Goal: Transaction & Acquisition: Purchase product/service

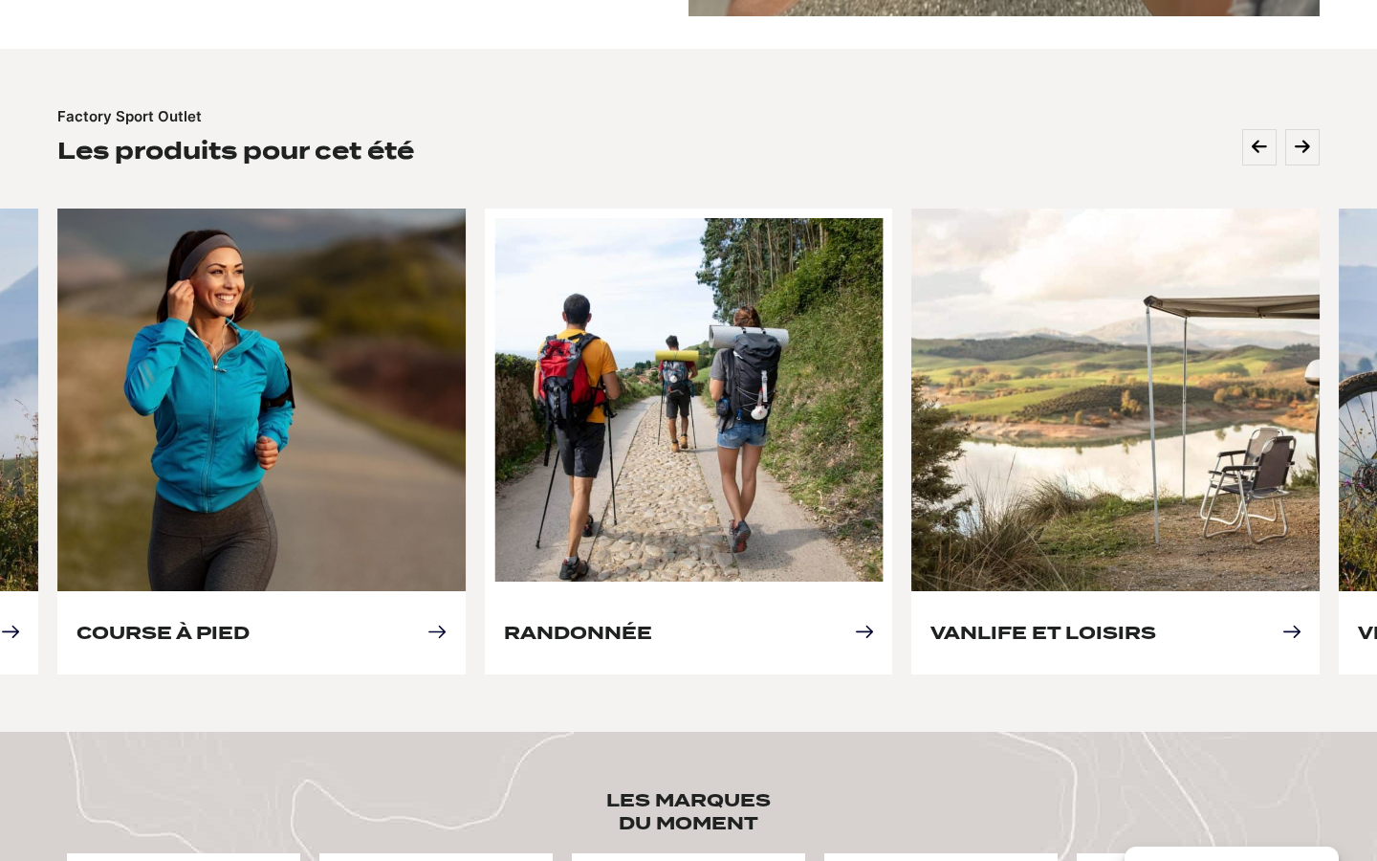
scroll to position [793, 0]
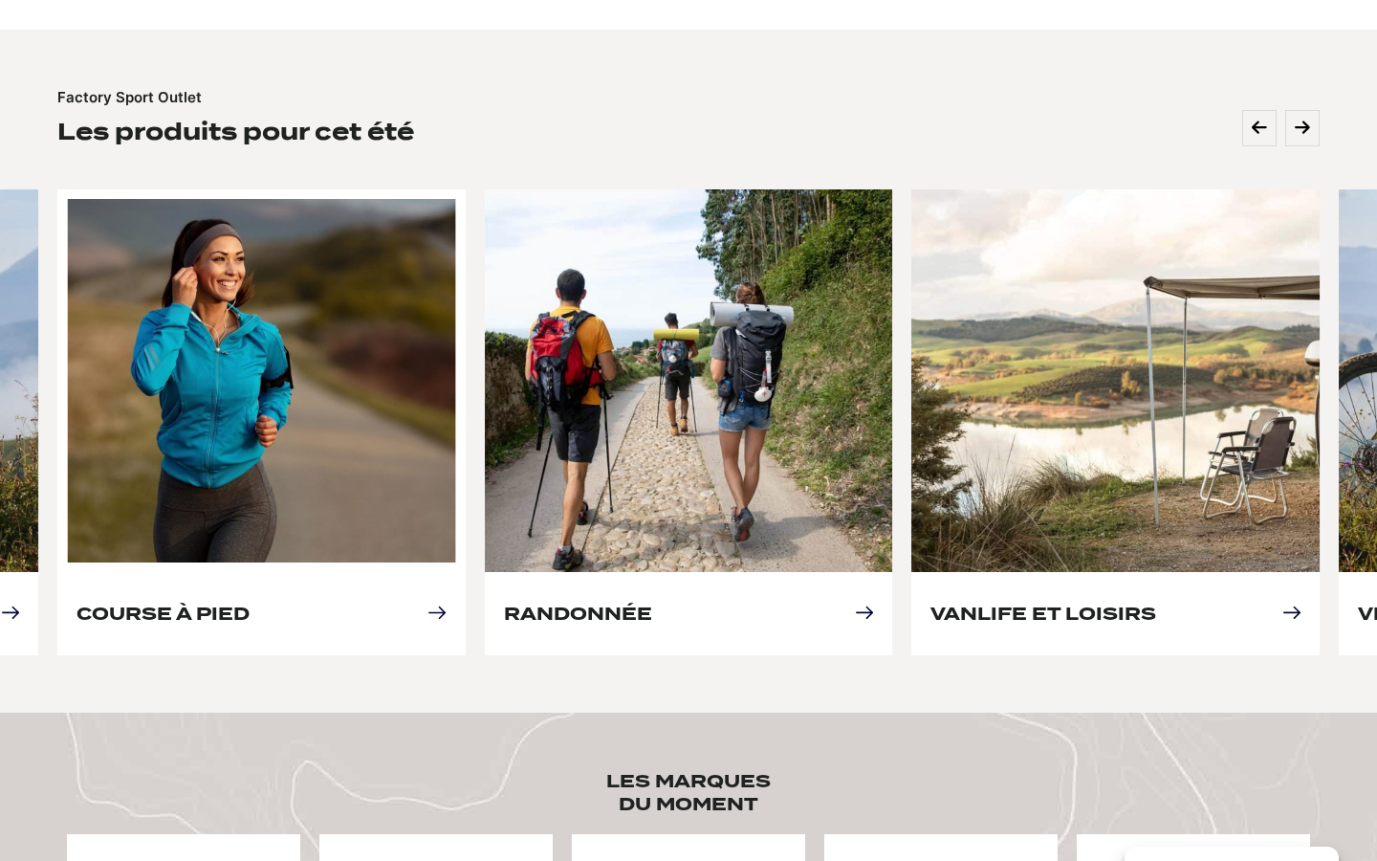
click at [250, 603] on link "Course à pied" at bounding box center [162, 613] width 173 height 20
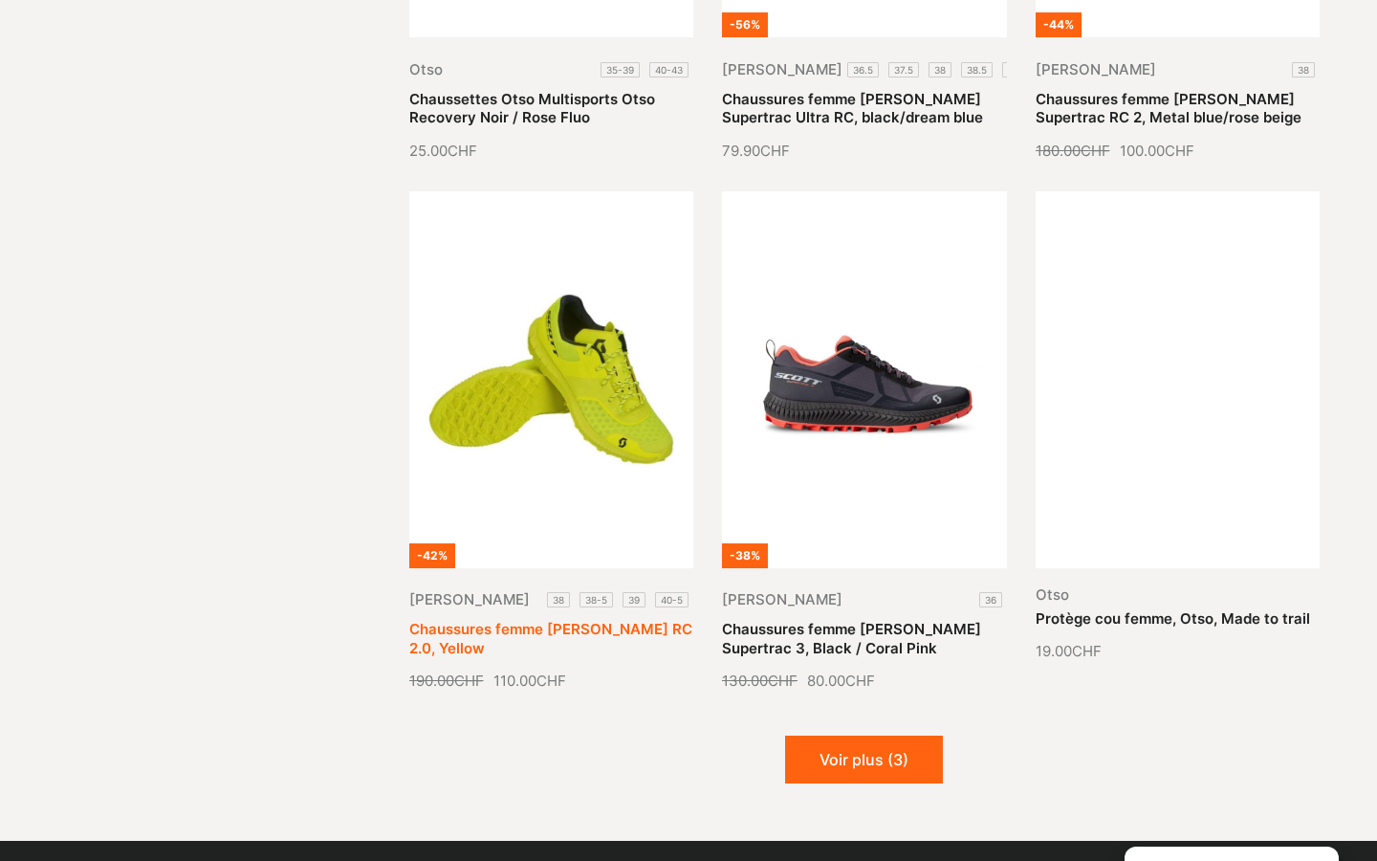
scroll to position [2138, 0]
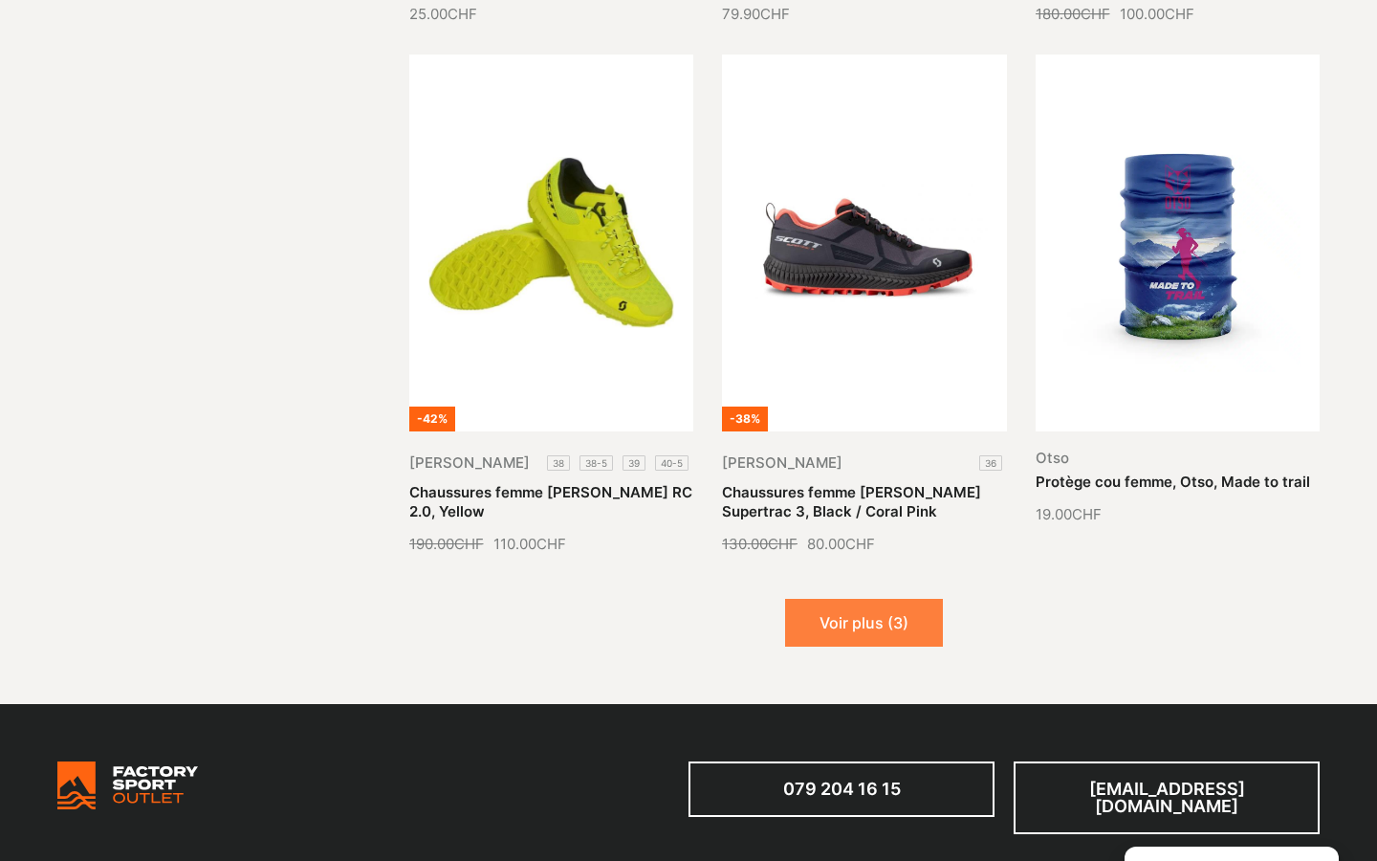
click at [835, 599] on button "Voir plus (3)" at bounding box center [864, 623] width 158 height 48
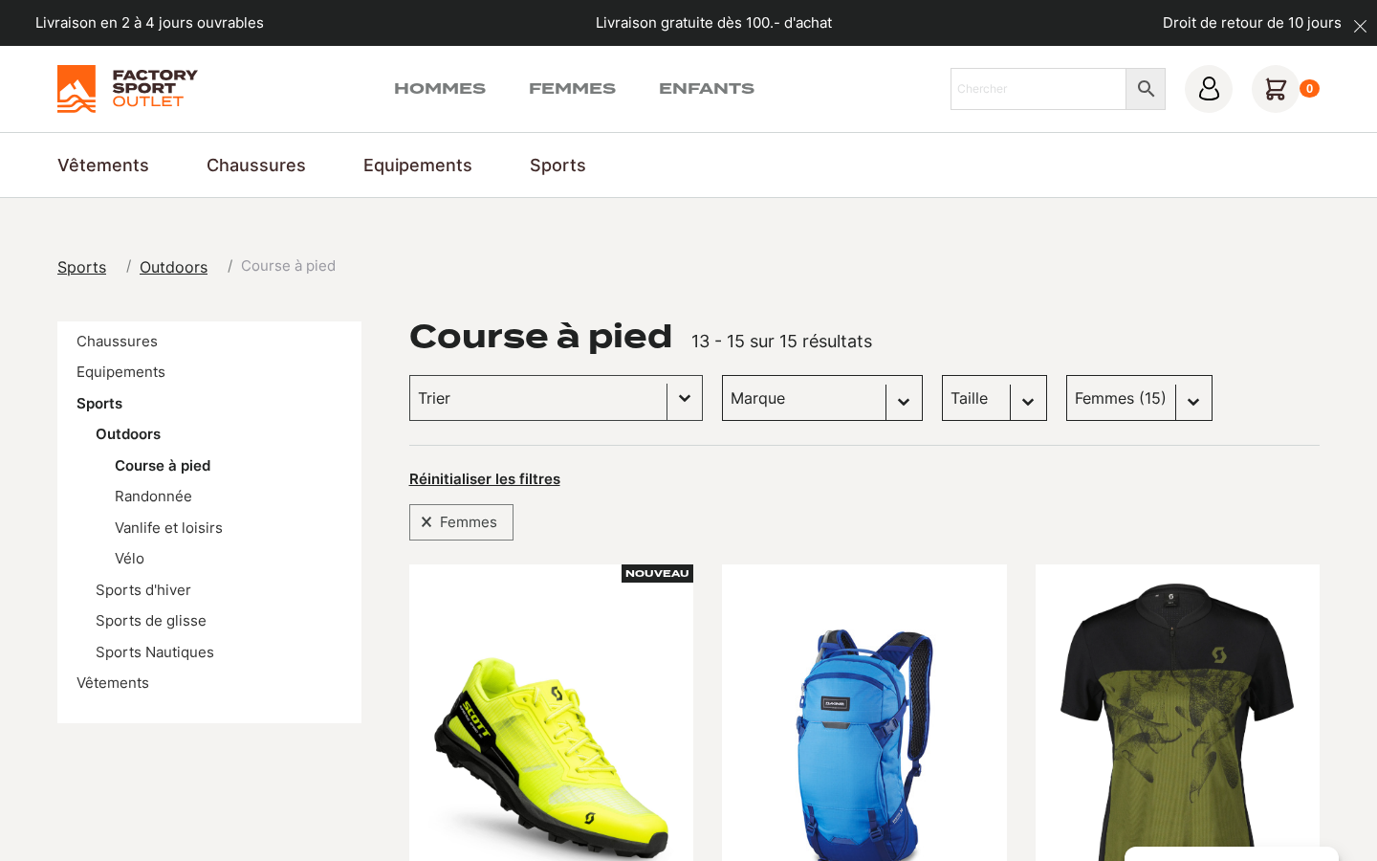
scroll to position [0, 0]
click at [137, 496] on link "Randonnée" at bounding box center [153, 496] width 77 height 18
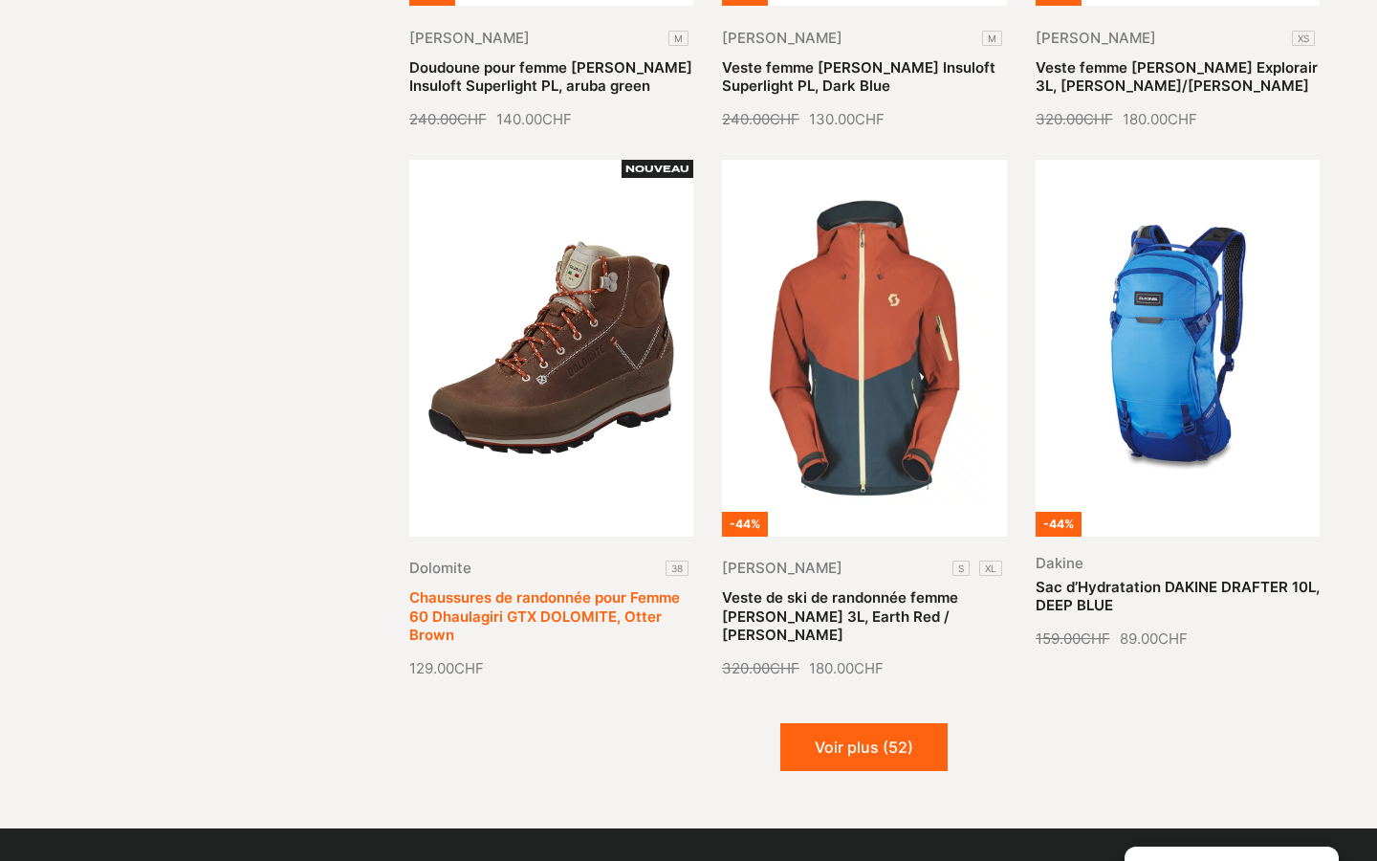
scroll to position [2284, 0]
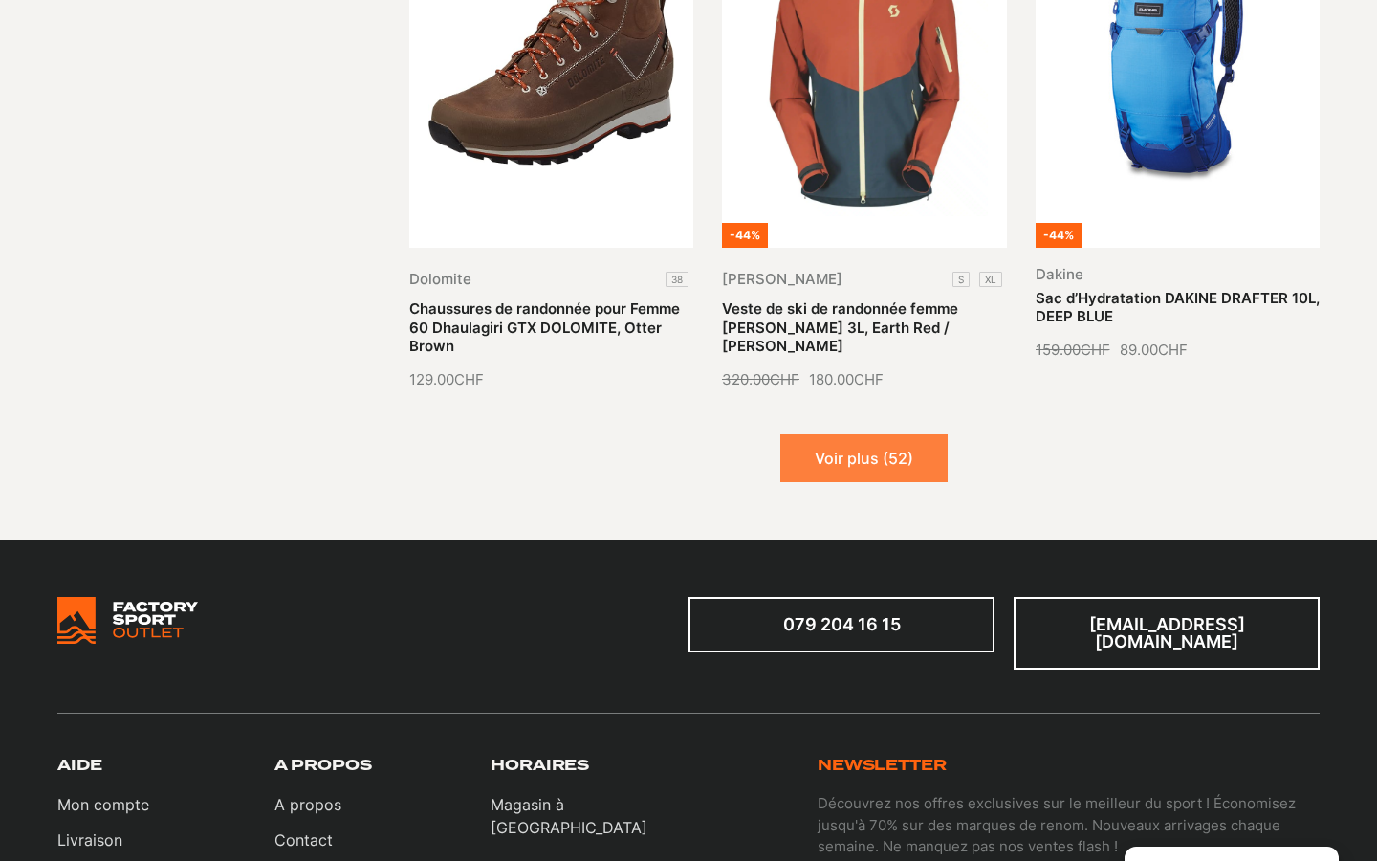
click at [808, 463] on button "Voir plus (52)" at bounding box center [863, 458] width 167 height 48
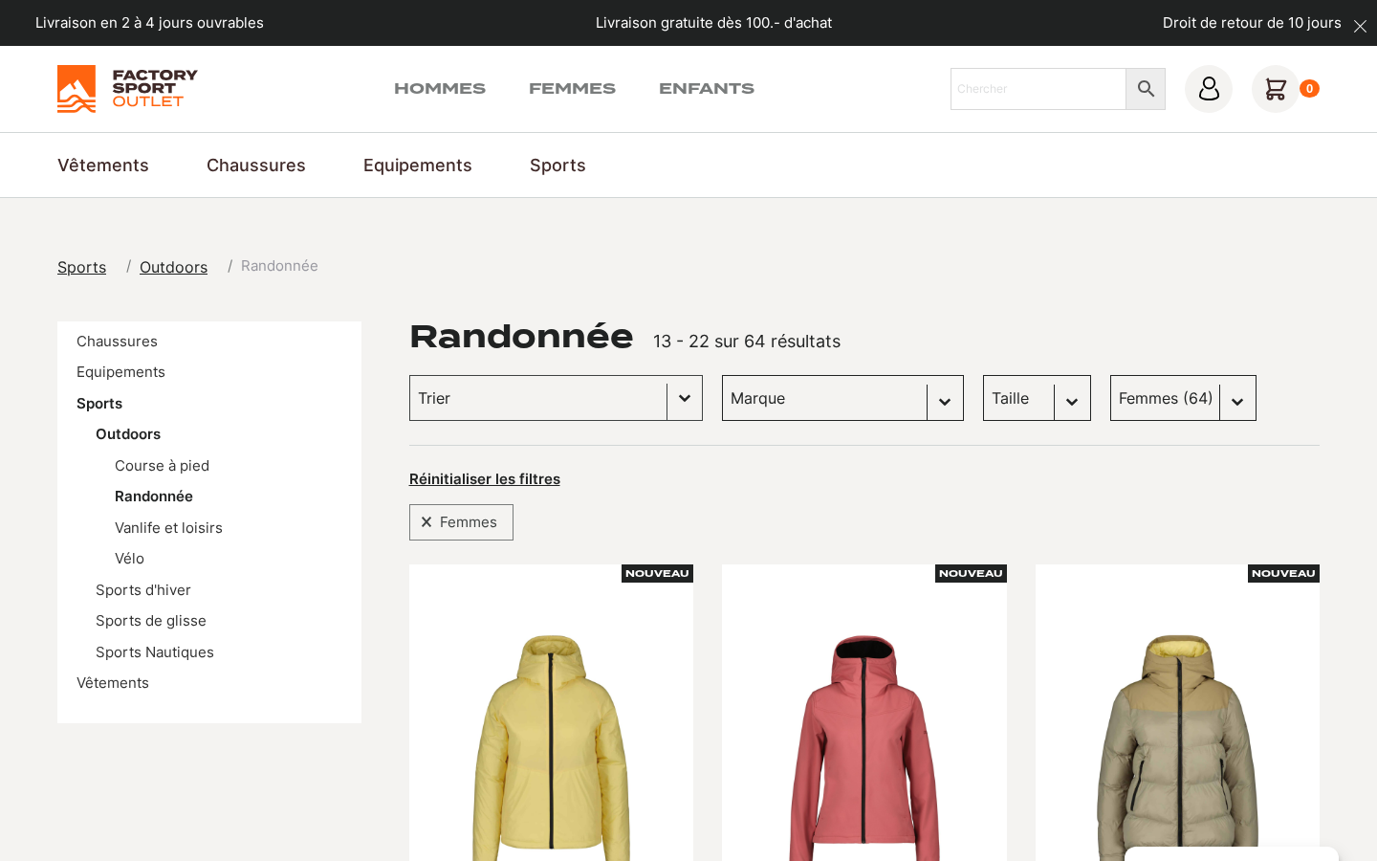
scroll to position [0, 0]
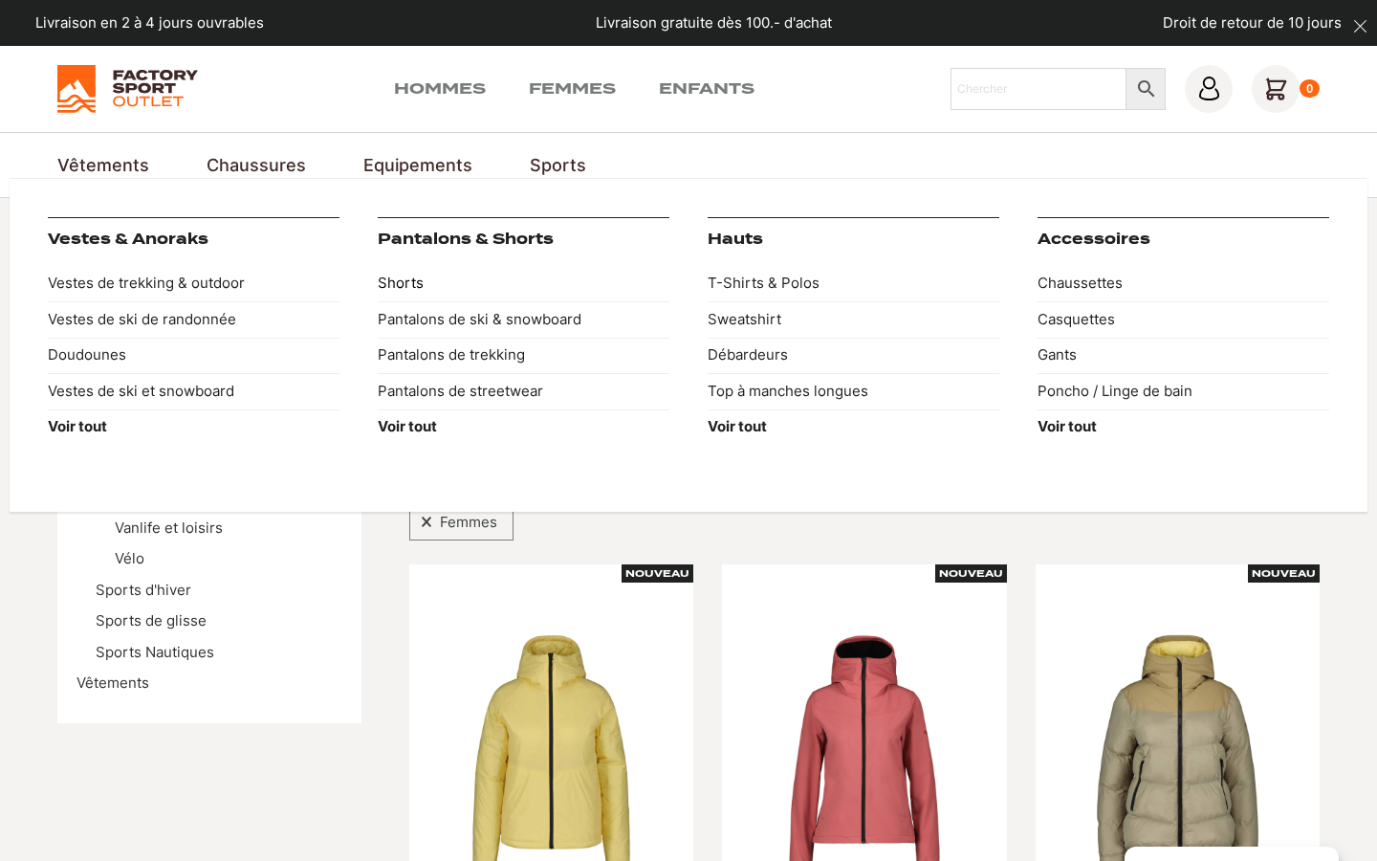
click at [411, 285] on link "Shorts" at bounding box center [524, 284] width 292 height 36
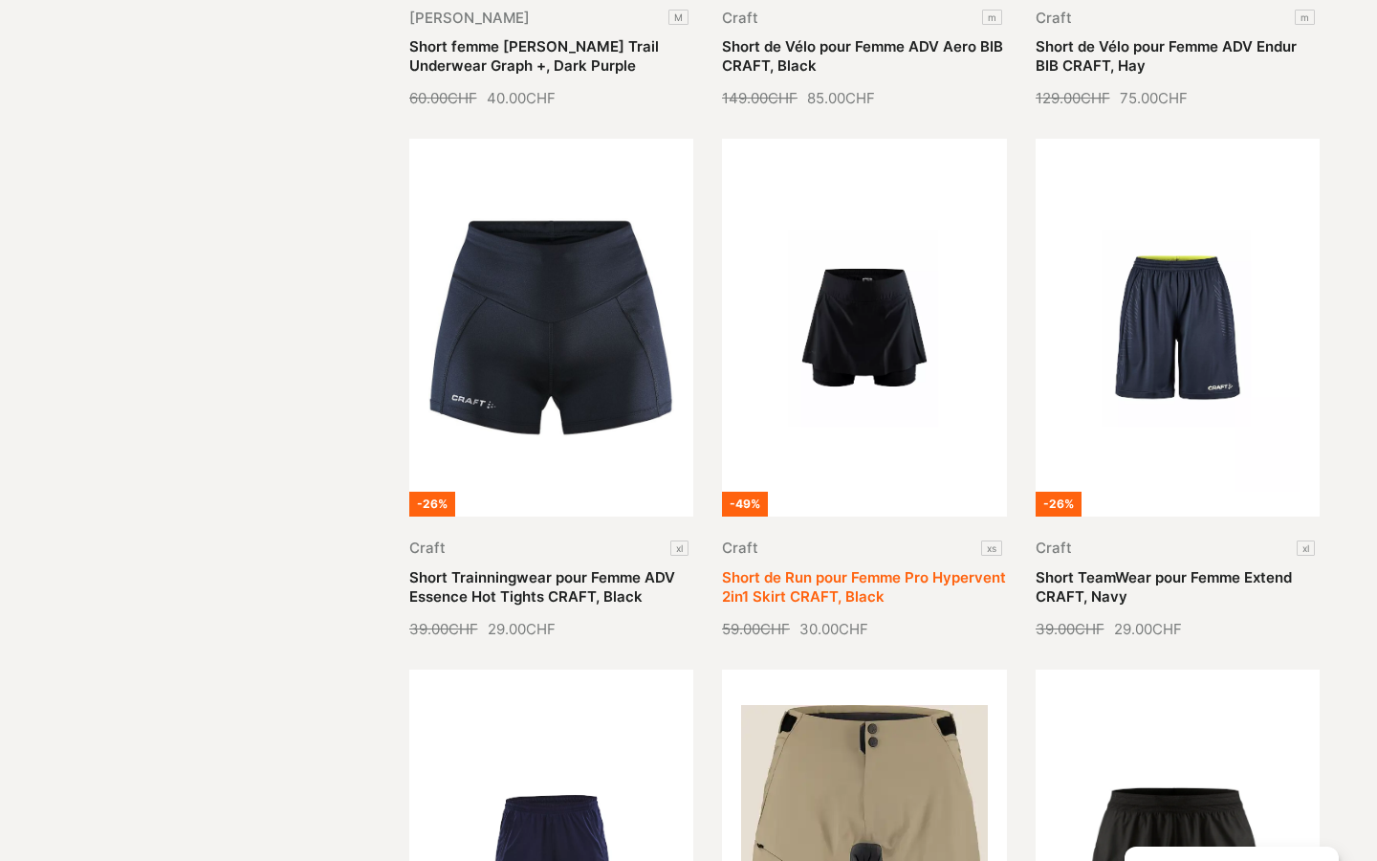
scroll to position [1506, 0]
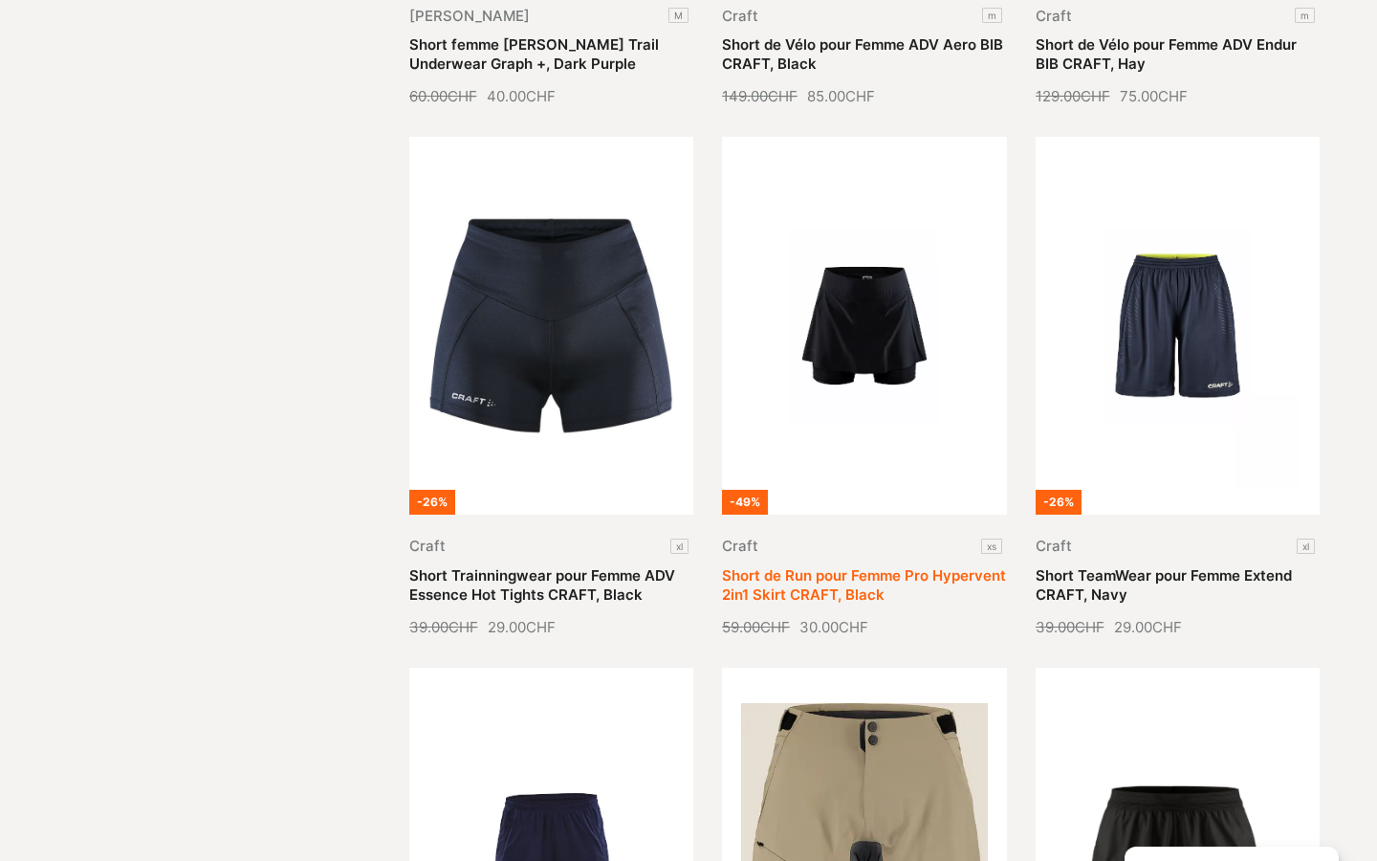
click at [897, 566] on link "Short de Run pour Femme Pro Hypervent 2in1 Skirt CRAFT, Black" at bounding box center [864, 584] width 284 height 37
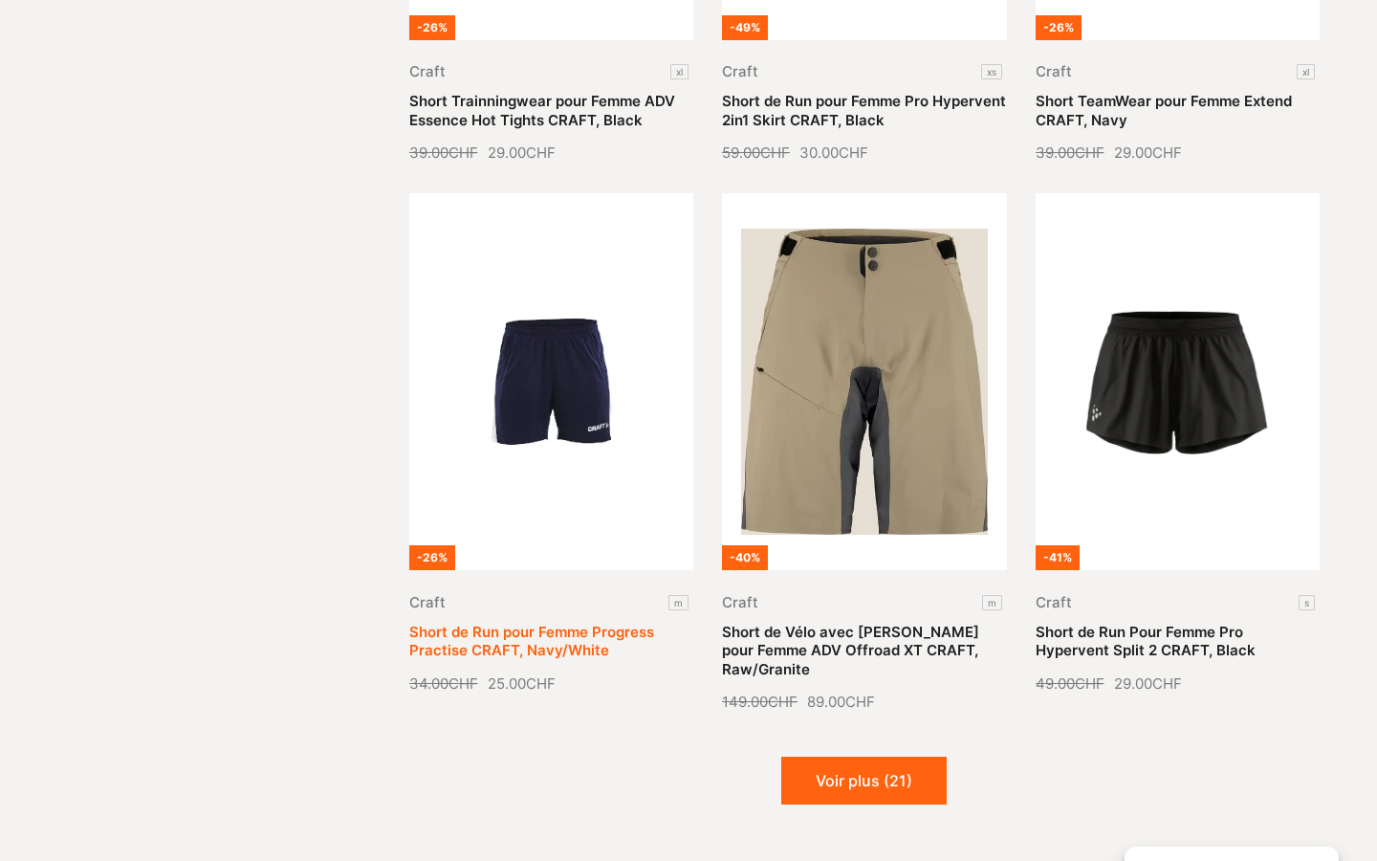
scroll to position [1979, 0]
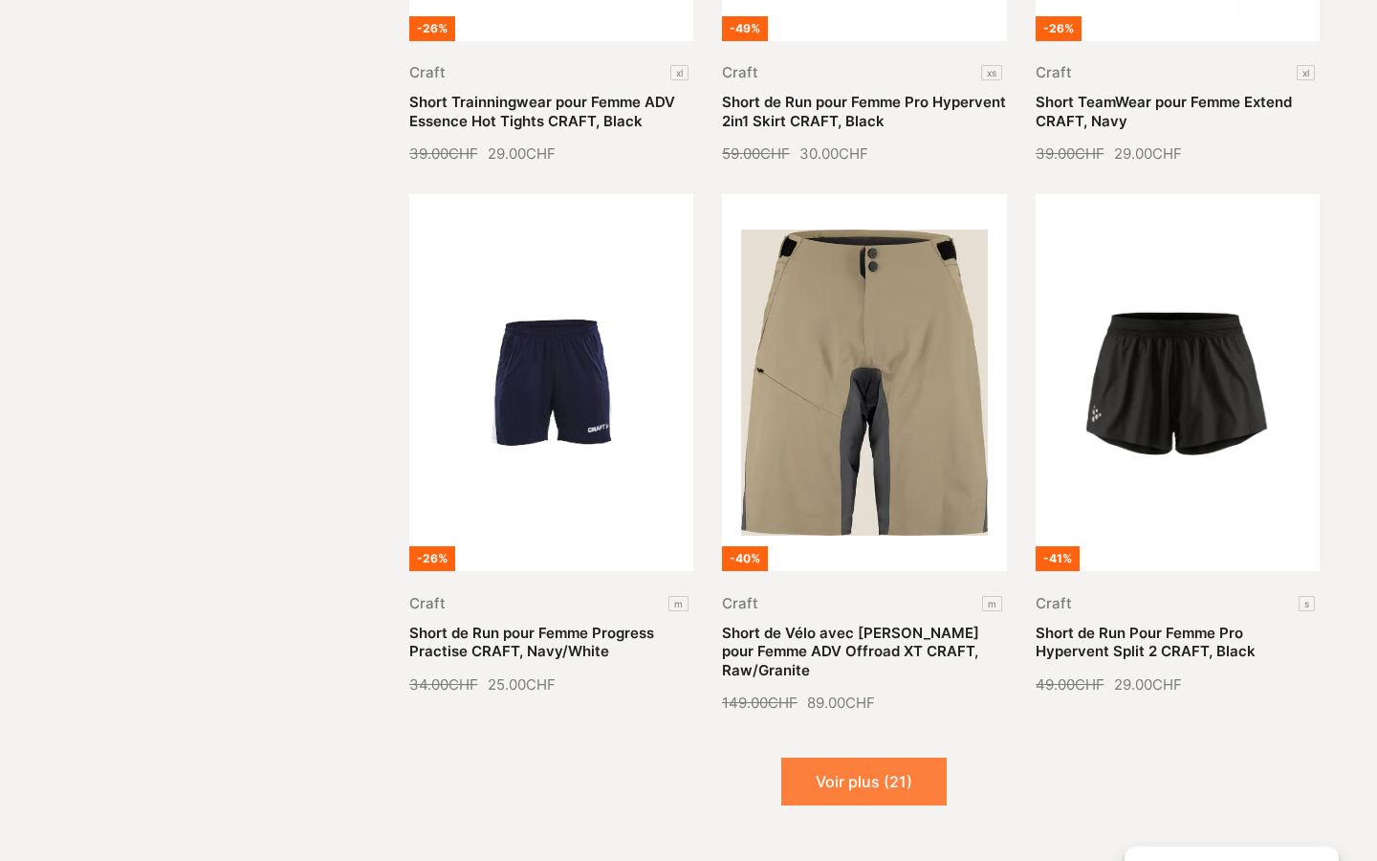
click at [798, 757] on button "Voir plus (21)" at bounding box center [863, 781] width 165 height 48
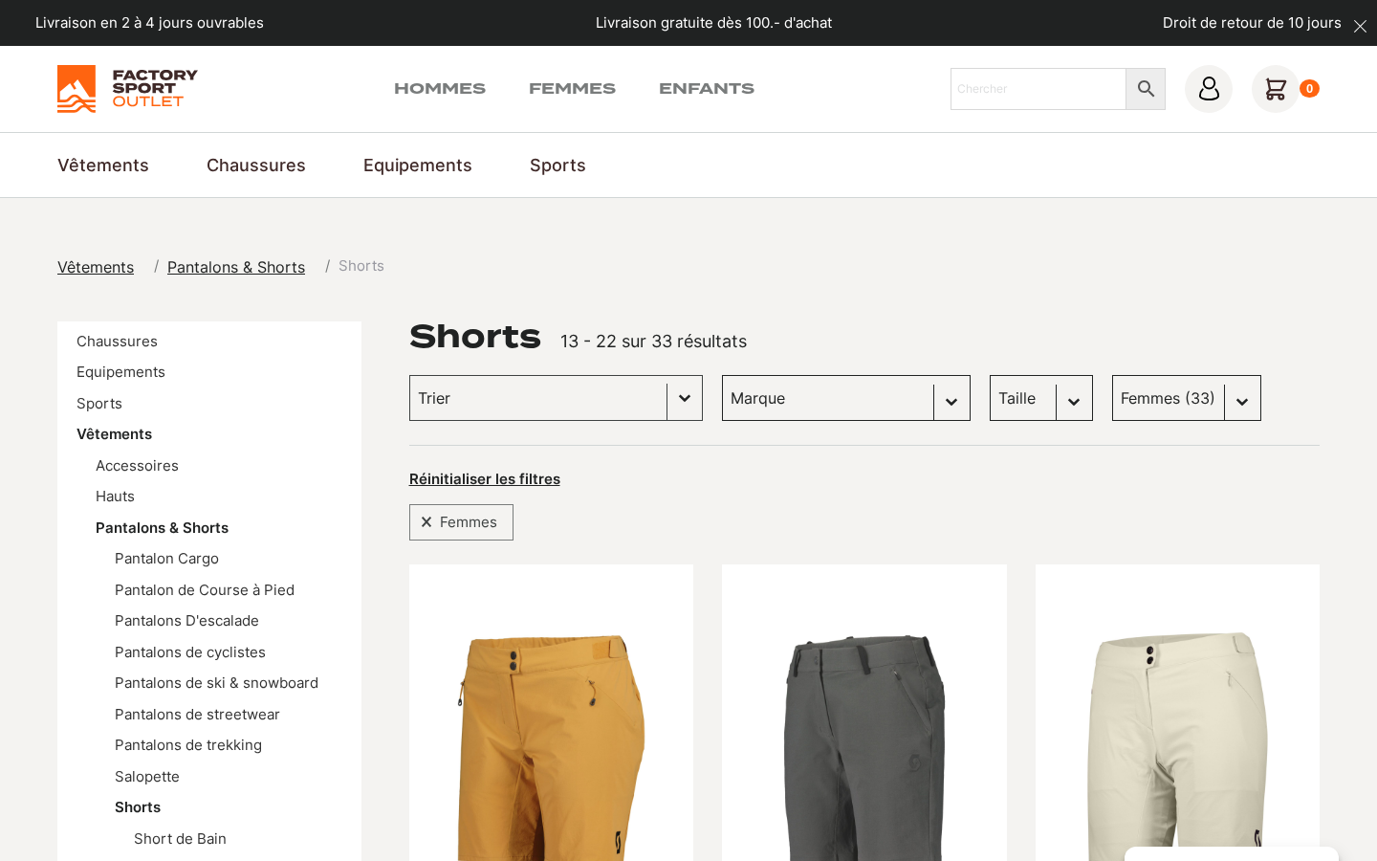
scroll to position [0, 0]
